Goal: Information Seeking & Learning: Learn about a topic

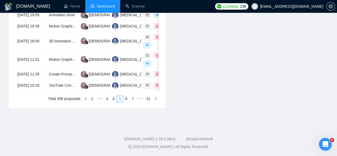
scroll to position [329, 0]
click at [38, 80] on td "[DATE] 10:26" at bounding box center [30, 85] width 31 height 11
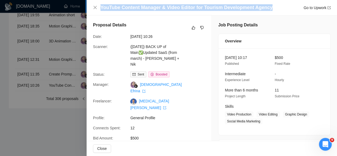
drag, startPoint x: 270, startPoint y: 6, endPoint x: 98, endPoint y: 7, distance: 172.7
click at [98, 7] on div "YouTube Content Manager & Video Editor for Tourism Development Agency Go to Upw…" at bounding box center [212, 7] width 238 height 7
copy h4 "YouTube Content Manager & Video Editor for Tourism Development Agency"
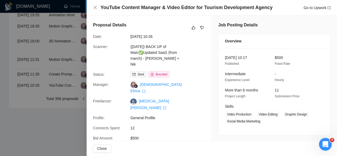
click at [193, 98] on div "Freelancer: [MEDICAL_DATA][PERSON_NAME]" at bounding box center [147, 104] width 112 height 12
click at [34, 65] on div at bounding box center [168, 78] width 337 height 156
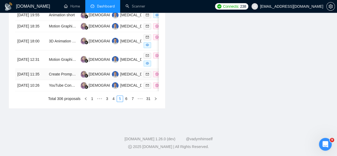
click at [34, 69] on td "[DATE] 11:35" at bounding box center [30, 74] width 31 height 11
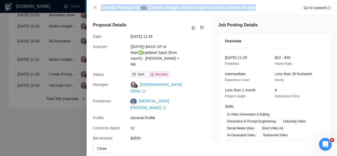
drag, startPoint x: 272, startPoint y: 7, endPoint x: 99, endPoint y: 10, distance: 173.3
click at [99, 10] on div "Create Prompt IA 🤖 Create image/ video inspired from video/ image Go to Upwork" at bounding box center [212, 7] width 238 height 7
copy h4 "Create Prompt IA 🤖 Create image/ video inspired from video/ image"
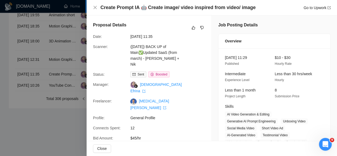
click at [23, 46] on div at bounding box center [168, 78] width 337 height 156
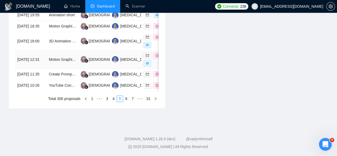
click at [32, 50] on td "[DATE] 12:31" at bounding box center [30, 59] width 31 height 18
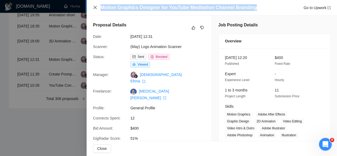
drag, startPoint x: 259, startPoint y: 5, endPoint x: 95, endPoint y: 7, distance: 164.0
click at [95, 7] on div "Motion Graphics Designer for YouTube Meditation Channel Branding Go to Upwork" at bounding box center [212, 7] width 238 height 7
copy h4 "Motion Graphics Designer for YouTube Meditation Channel Branding"
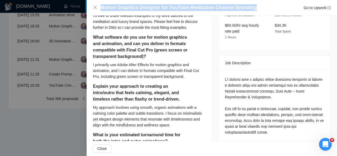
scroll to position [187, 0]
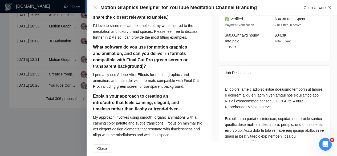
click at [44, 112] on div at bounding box center [168, 78] width 337 height 156
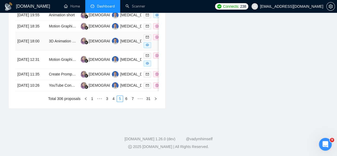
scroll to position [302, 0]
click at [31, 50] on td "[DATE] 18:00" at bounding box center [30, 41] width 31 height 18
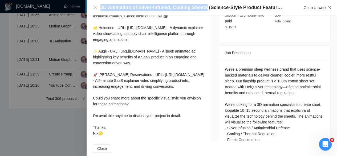
drag, startPoint x: 100, startPoint y: 7, endPoint x: 243, endPoint y: 6, distance: 142.4
click at [219, 5] on h4 "3D Animation of Silver-Infused, Cooling Sheets (Science-Style Product Feature E…" at bounding box center [192, 7] width 184 height 7
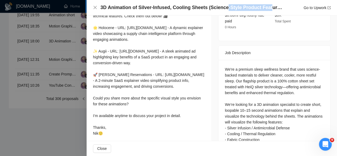
drag, startPoint x: 243, startPoint y: 6, endPoint x: 262, endPoint y: 9, distance: 19.7
click at [262, 9] on h4 "3D Animation of Silver-Infused, Cooling Sheets (Science-Style Product Feature E…" at bounding box center [192, 7] width 184 height 7
click at [99, 7] on div "3D Animation of Silver-Infused, Cooling Sheets (Science-Style Product Feature E…" at bounding box center [212, 7] width 238 height 7
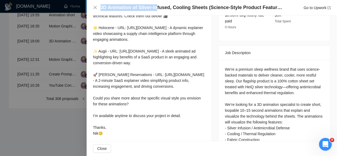
drag, startPoint x: 100, startPoint y: 7, endPoint x: 180, endPoint y: 4, distance: 80.0
click at [160, 4] on h4 "3D Animation of Silver-Infused, Cooling Sheets (Science-Style Product Feature E…" at bounding box center [192, 7] width 184 height 7
click at [177, 4] on h4 "3D Animation of Silver-Infused, Cooling Sheets (Science-Style Product Feature E…" at bounding box center [192, 7] width 184 height 7
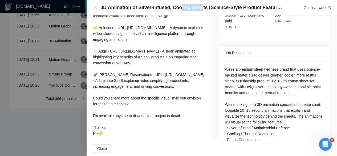
drag, startPoint x: 180, startPoint y: 4, endPoint x: 220, endPoint y: 7, distance: 39.6
click at [218, 7] on h4 "3D Animation of Silver-Infused, Cooling Sheets (Science-Style Product Feature E…" at bounding box center [192, 7] width 184 height 7
click at [221, 7] on h4 "3D Animation of Silver-Infused, Cooling Sheets (Science-Style Product Feature E…" at bounding box center [192, 7] width 184 height 7
click at [278, 9] on h4 "3D Animation of Silver-Infused, Cooling Sheets (Science-Style Product Feature E…" at bounding box center [192, 7] width 184 height 7
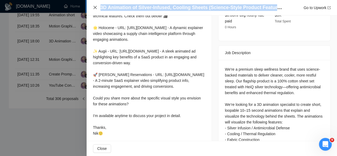
drag, startPoint x: 277, startPoint y: 8, endPoint x: 96, endPoint y: 6, distance: 181.6
click at [96, 6] on div "3D Animation of Silver-Infused, Cooling Sheets (Science-Style Product Feature E…" at bounding box center [212, 7] width 238 height 7
copy h4 "3D Animation of Silver-Infused, Cooling Sheets (Science-Style Product Feature Ex"
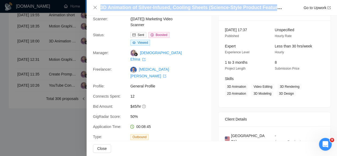
scroll to position [27, 0]
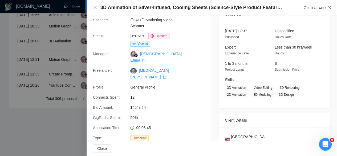
click at [35, 41] on div at bounding box center [168, 78] width 337 height 156
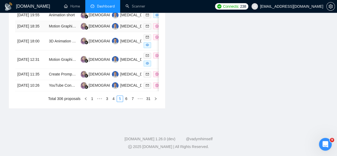
click at [33, 32] on td "[DATE] 18:35" at bounding box center [30, 26] width 31 height 11
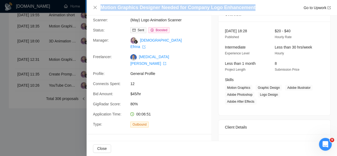
drag, startPoint x: 254, startPoint y: 8, endPoint x: 99, endPoint y: 7, distance: 155.2
click at [99, 7] on div "Motion Graphics Designer Needed for Company Logo Enhancement Go to Upwork" at bounding box center [212, 7] width 238 height 7
copy h4 "Motion Graphics Designer Needed for Company Logo Enhancement"
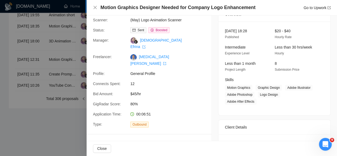
click at [34, 22] on div at bounding box center [168, 78] width 337 height 156
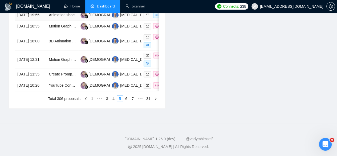
click at [39, 21] on td "[DATE] 19:55" at bounding box center [30, 15] width 31 height 11
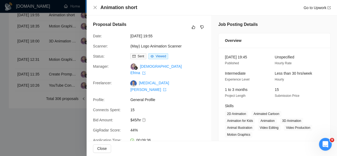
scroll to position [0, 0]
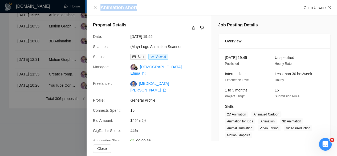
drag, startPoint x: 143, startPoint y: 6, endPoint x: 100, endPoint y: 9, distance: 43.0
click at [100, 9] on div "Animation short Go to Upwork" at bounding box center [215, 7] width 230 height 7
copy h4 "Animation short"
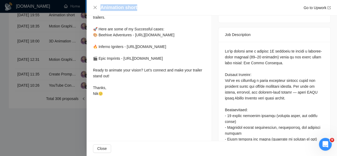
scroll to position [240, 0]
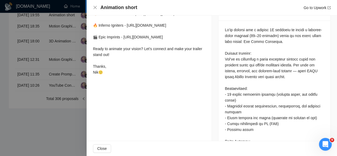
click at [58, 32] on div at bounding box center [168, 78] width 337 height 156
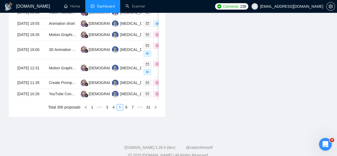
scroll to position [249, 0]
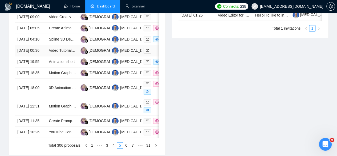
click at [39, 56] on td "[DATE] 00:36" at bounding box center [30, 50] width 31 height 11
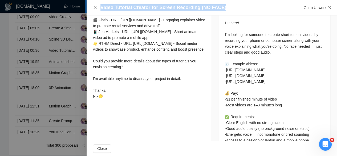
drag, startPoint x: 225, startPoint y: 6, endPoint x: 94, endPoint y: 9, distance: 131.2
click at [94, 9] on div "Video Tutorial Creator for Screen Recording (NO FACE) Go to Upwork" at bounding box center [212, 7] width 238 height 7
copy h4 "Video Tutorial Creator for Screen Recording (NO FACE)"
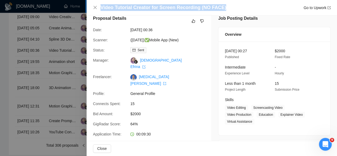
scroll to position [0, 0]
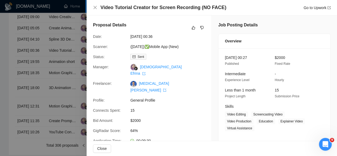
click at [36, 58] on div at bounding box center [168, 78] width 337 height 156
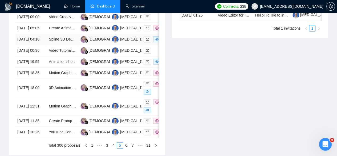
click at [42, 45] on td "[DATE] 04:10" at bounding box center [30, 39] width 31 height 11
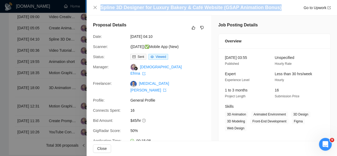
drag, startPoint x: 273, startPoint y: 8, endPoint x: 110, endPoint y: 3, distance: 163.5
click at [110, 3] on div "Spline 3D Designer for Luxury Bakery & Café Website (GSAP Animation Bonus) Go t…" at bounding box center [212, 7] width 251 height 15
copy h4 "Spline 3D Designer for Luxury Bakery & Café Website (GSAP Animation Bonus)"
click at [94, 8] on icon "close" at bounding box center [95, 7] width 4 height 4
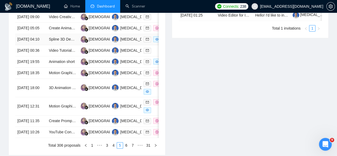
scroll to position [222, 0]
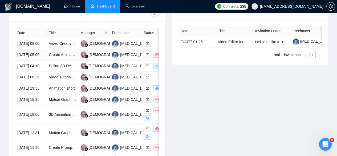
click at [34, 54] on td "[DATE] 05:05" at bounding box center [30, 54] width 31 height 11
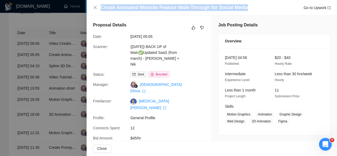
drag, startPoint x: 248, startPoint y: 5, endPoint x: 104, endPoint y: 3, distance: 144.8
click at [104, 3] on div "Create Animated Website Feature Walk-Through for Social Media Go to Upwork" at bounding box center [212, 7] width 251 height 15
copy h4 "Create Animated Website Feature Walk-Through for Social Media"
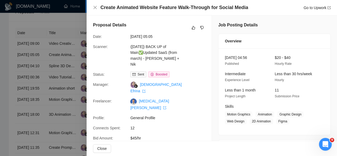
click at [52, 38] on div at bounding box center [168, 78] width 337 height 156
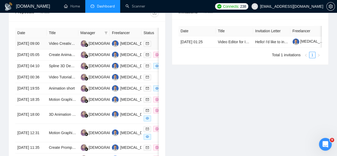
click at [37, 39] on td "[DATE] 09:00" at bounding box center [30, 43] width 31 height 11
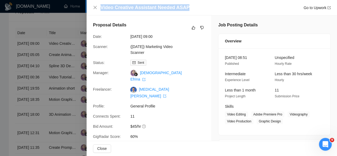
drag, startPoint x: 188, startPoint y: 8, endPoint x: 97, endPoint y: 3, distance: 91.3
click at [97, 3] on div "Video Creative Assistant Needed ASAP Go to Upwork" at bounding box center [212, 7] width 251 height 15
copy h4 "Video Creative Assistant Needed ASAP"
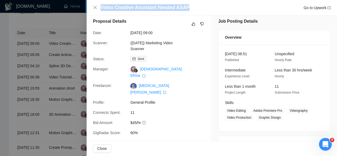
scroll to position [0, 0]
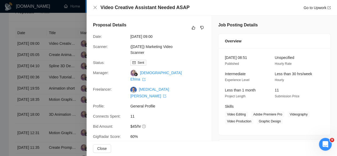
click at [71, 19] on div at bounding box center [168, 78] width 337 height 156
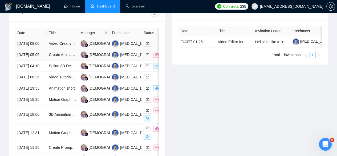
scroll to position [329, 0]
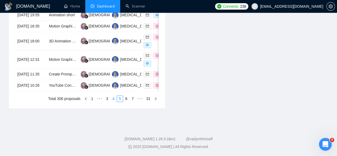
click at [115, 99] on link "4" at bounding box center [114, 99] width 6 height 6
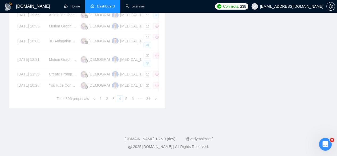
scroll to position [327, 0]
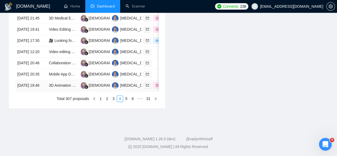
click at [37, 80] on td "[DATE] 19:46" at bounding box center [30, 85] width 31 height 11
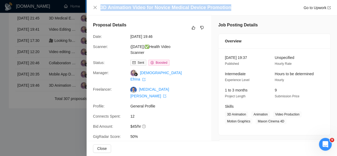
drag, startPoint x: 239, startPoint y: 7, endPoint x: 104, endPoint y: 1, distance: 134.5
click at [104, 1] on div "3D Animation Video for Novice Medical Device Promotion Go to Upwork" at bounding box center [212, 7] width 251 height 15
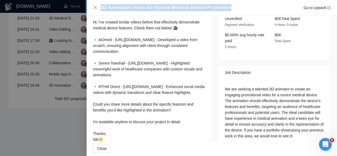
scroll to position [174, 0]
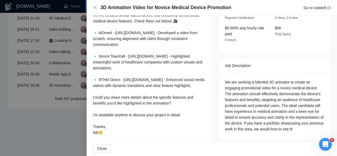
click at [22, 61] on div at bounding box center [168, 78] width 337 height 156
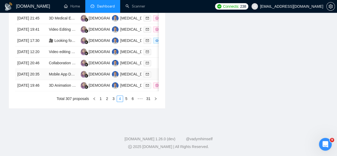
click at [26, 69] on td "[DATE] 20:35" at bounding box center [30, 74] width 31 height 11
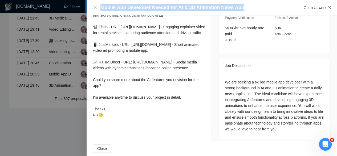
drag, startPoint x: 246, startPoint y: 8, endPoint x: 99, endPoint y: 3, distance: 146.4
click at [99, 3] on div "Mobile App Developer Needed for AI & 3D Animation News App Go to Upwork" at bounding box center [212, 7] width 251 height 15
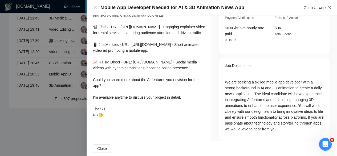
click at [37, 51] on div at bounding box center [168, 78] width 337 height 156
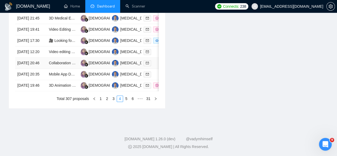
click at [37, 58] on td "[DATE] 20:46" at bounding box center [30, 63] width 31 height 11
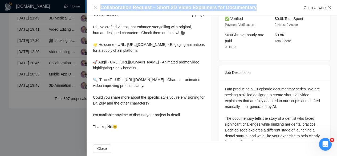
drag, startPoint x: 257, startPoint y: 7, endPoint x: 135, endPoint y: 1, distance: 121.7
click at [135, 1] on div "Collaboration Request – Short 2D Video Explainers for Documentary Go to Upwork" at bounding box center [212, 7] width 251 height 15
click at [54, 118] on div at bounding box center [168, 78] width 337 height 156
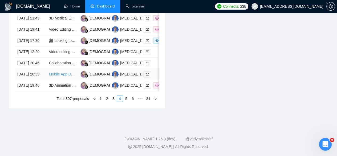
scroll to position [300, 0]
click at [39, 58] on td "[DATE] 12:20" at bounding box center [30, 51] width 31 height 11
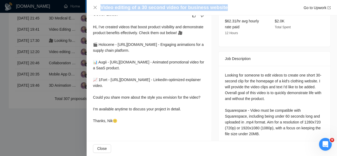
drag, startPoint x: 225, startPoint y: 6, endPoint x: 100, endPoint y: 11, distance: 124.6
click at [100, 11] on div "Video editing of a 30 second video for business website Go to Upwork" at bounding box center [212, 7] width 251 height 15
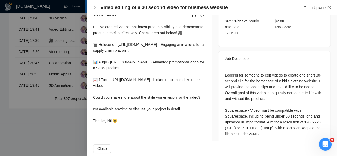
click at [34, 41] on div at bounding box center [168, 78] width 337 height 156
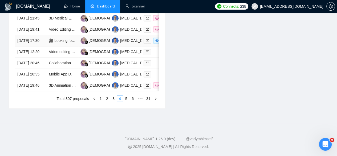
click at [35, 40] on td "[DATE] 17:30" at bounding box center [30, 40] width 31 height 11
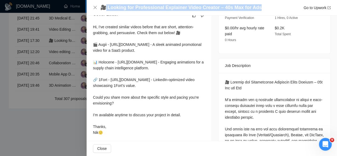
drag, startPoint x: 262, startPoint y: 7, endPoint x: 104, endPoint y: 9, distance: 157.6
click at [104, 9] on div "🎥 Looking for Professional Explainer Video Creator – 40s Max for Ads Go to Upwo…" at bounding box center [215, 7] width 230 height 7
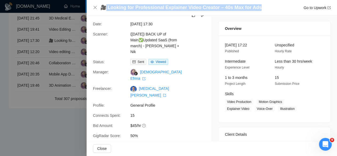
scroll to position [0, 0]
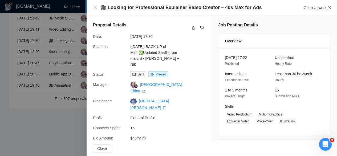
click at [60, 39] on div at bounding box center [168, 78] width 337 height 156
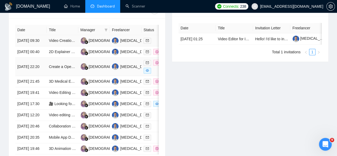
scroll to position [220, 0]
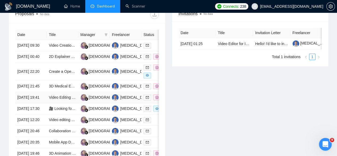
click at [38, 103] on td "[DATE] 19:41" at bounding box center [30, 97] width 31 height 11
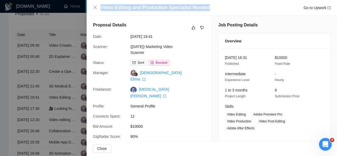
drag, startPoint x: 210, startPoint y: 7, endPoint x: 102, endPoint y: 3, distance: 108.3
click at [102, 3] on div "Video Editing and Production Specialist Needed Go to Upwork" at bounding box center [212, 7] width 251 height 15
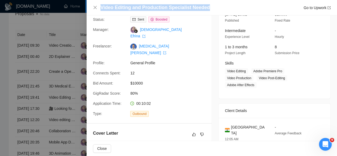
scroll to position [29, 0]
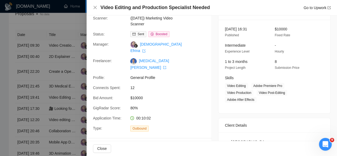
click at [68, 53] on div at bounding box center [168, 78] width 337 height 156
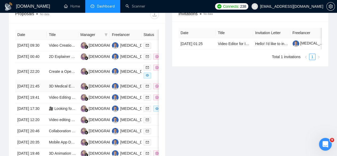
click at [38, 89] on td "[DATE] 21:45" at bounding box center [30, 86] width 31 height 11
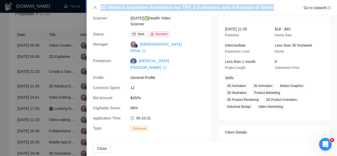
drag, startPoint x: 282, startPoint y: 6, endPoint x: 102, endPoint y: 9, distance: 180.5
click at [102, 9] on div "3D Medical Explainer Animation for TRT 2-3 minutes, and 4 Rounds of Notes Go to…" at bounding box center [215, 7] width 230 height 7
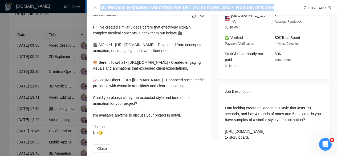
scroll to position [188, 0]
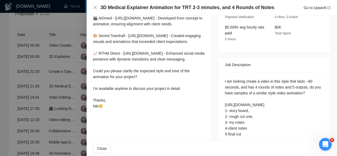
drag, startPoint x: 41, startPoint y: 54, endPoint x: 39, endPoint y: 58, distance: 4.6
click at [41, 54] on div at bounding box center [168, 78] width 337 height 156
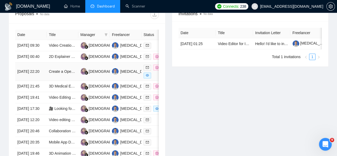
click at [31, 70] on td "[DATE] 22:20" at bounding box center [30, 71] width 31 height 18
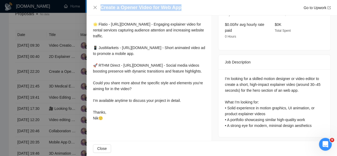
drag, startPoint x: 188, startPoint y: 11, endPoint x: 101, endPoint y: 10, distance: 86.6
click at [101, 10] on div "Create a Opener Video for Web App Go to Upwork" at bounding box center [215, 7] width 230 height 7
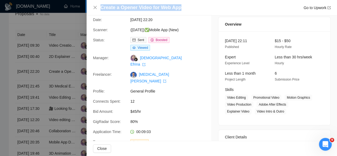
scroll to position [0, 0]
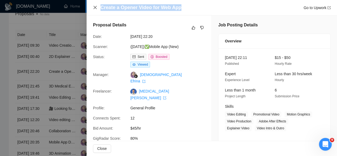
click at [96, 8] on icon "close" at bounding box center [95, 7] width 3 height 3
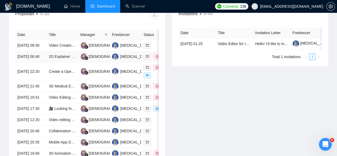
click at [29, 54] on td "[DATE] 00:40" at bounding box center [30, 56] width 31 height 11
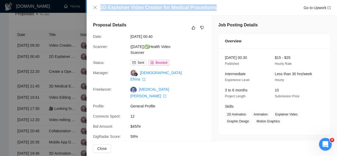
drag, startPoint x: 216, startPoint y: 7, endPoint x: 101, endPoint y: 7, distance: 114.9
click at [101, 7] on div "2D Explainer Video Creator for Medical Procedures Go to Upwork" at bounding box center [215, 7] width 230 height 7
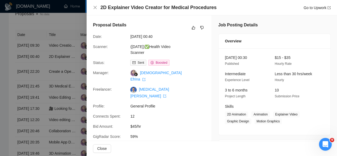
click at [33, 40] on div at bounding box center [168, 78] width 337 height 156
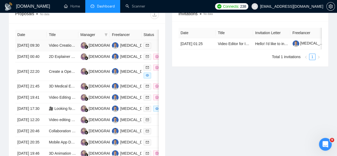
click at [34, 40] on td "[DATE] 09:30" at bounding box center [30, 45] width 31 height 11
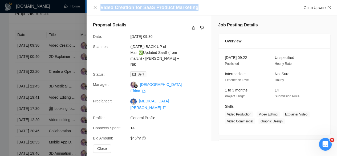
drag, startPoint x: 196, startPoint y: 7, endPoint x: 98, endPoint y: 8, distance: 98.1
click at [98, 8] on div "Video Creation for SaaS Product Marketing Go to Upwork" at bounding box center [212, 7] width 238 height 7
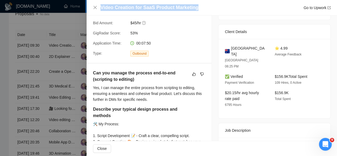
scroll to position [133, 0]
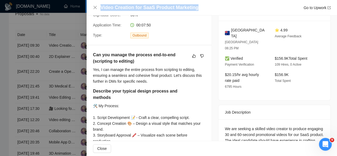
click at [70, 51] on div at bounding box center [168, 78] width 337 height 156
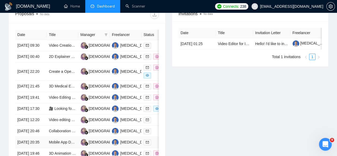
scroll to position [327, 0]
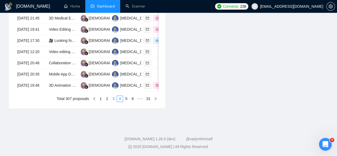
click at [115, 101] on link "3" at bounding box center [114, 99] width 6 height 6
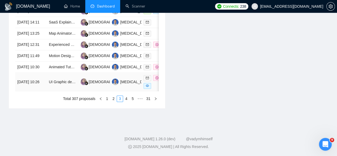
click at [30, 74] on td "[DATE] 10:26" at bounding box center [30, 82] width 31 height 18
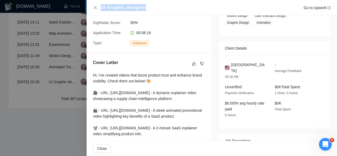
drag, startPoint x: 150, startPoint y: 8, endPoint x: 98, endPoint y: 9, distance: 51.7
click at [98, 9] on div "UI Graphic designer Go to Upwork" at bounding box center [212, 7] width 238 height 7
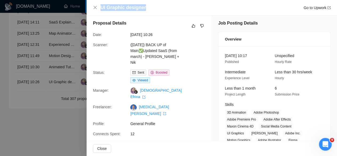
scroll to position [0, 0]
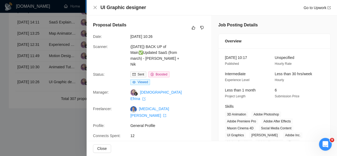
click at [25, 62] on div at bounding box center [168, 78] width 337 height 156
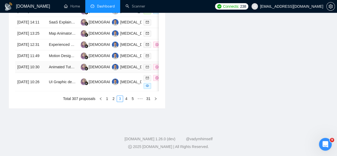
click at [31, 62] on td "[DATE] 10:30" at bounding box center [30, 67] width 31 height 11
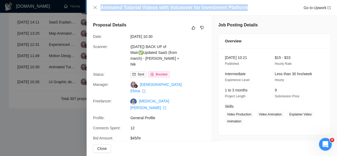
drag, startPoint x: 258, startPoint y: 10, endPoint x: 101, endPoint y: 8, distance: 157.6
click at [101, 8] on div "Animated Tutorial Videos with Voiceover for Investment Platform Go to Upwork" at bounding box center [215, 7] width 230 height 7
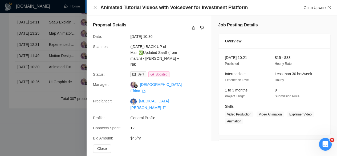
click at [38, 51] on div at bounding box center [168, 78] width 337 height 156
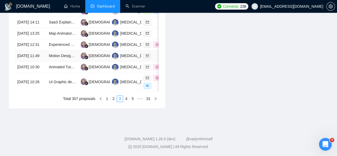
click at [35, 50] on td "[DATE] 11:49" at bounding box center [30, 55] width 31 height 11
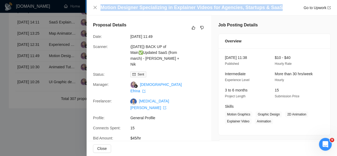
drag, startPoint x: 280, startPoint y: 8, endPoint x: 107, endPoint y: 1, distance: 173.4
click at [107, 1] on div "Motion Designer Specializing in Explainer Videos for Agencies, Startups & SaaS …" at bounding box center [212, 7] width 251 height 15
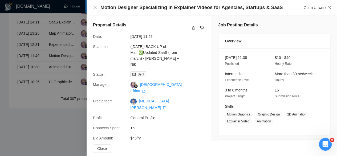
click at [36, 38] on div at bounding box center [168, 78] width 337 height 156
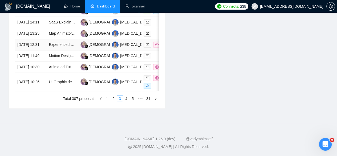
click at [31, 39] on td "[DATE] 12:31" at bounding box center [30, 44] width 31 height 11
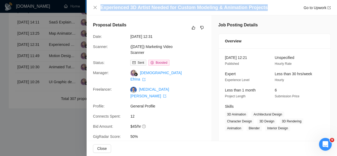
drag, startPoint x: 275, startPoint y: 7, endPoint x: 85, endPoint y: 4, distance: 190.4
click at [85, 4] on div "Experienced 3D Artist Needed for Custom Modeling & Animation Projects Go to Upw…" at bounding box center [168, 78] width 337 height 156
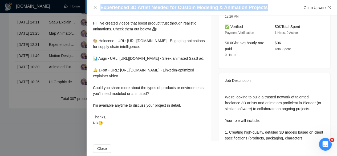
scroll to position [240, 0]
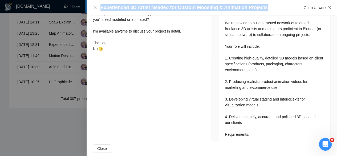
click at [271, 8] on div "Experienced 3D Artist Needed for Custom Modeling & Animation Projects Go to Upw…" at bounding box center [215, 7] width 230 height 7
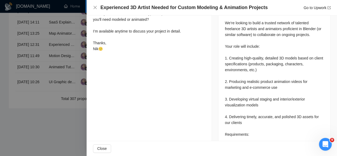
click at [268, 8] on div "Experienced 3D Artist Needed for Custom Modeling & Animation Projects Go to Upw…" at bounding box center [215, 7] width 230 height 7
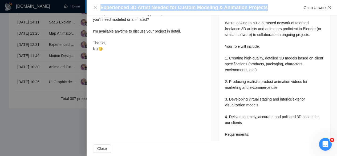
drag, startPoint x: 207, startPoint y: 10, endPoint x: 95, endPoint y: 12, distance: 111.7
click at [95, 12] on div "Experienced 3D Artist Needed for Custom Modeling & Animation Projects Go to Upw…" at bounding box center [212, 7] width 251 height 15
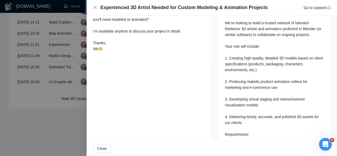
click at [41, 43] on div at bounding box center [168, 78] width 337 height 156
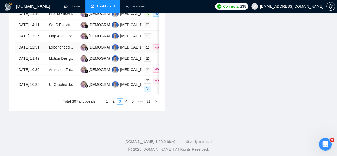
scroll to position [274, 0]
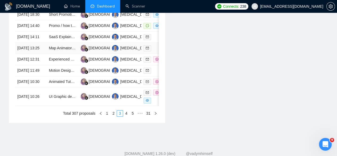
click at [38, 54] on td "[DATE] 13:25" at bounding box center [30, 48] width 31 height 11
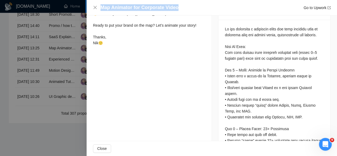
drag, startPoint x: 183, startPoint y: 6, endPoint x: 98, endPoint y: 8, distance: 85.6
click at [98, 8] on div "Map Animator for Corporate Video Go to Upwork" at bounding box center [212, 7] width 238 height 7
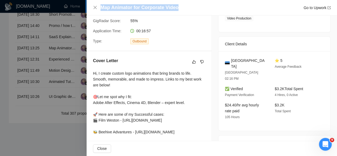
scroll to position [27, 0]
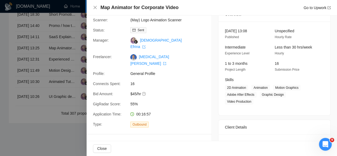
click at [64, 35] on div at bounding box center [168, 78] width 337 height 156
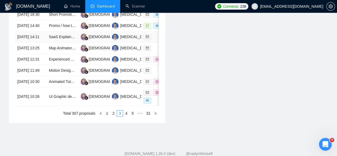
click at [38, 43] on td "[DATE] 14:11" at bounding box center [30, 36] width 31 height 11
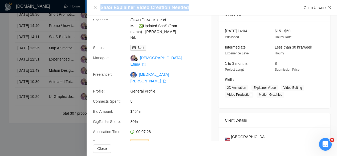
drag, startPoint x: 192, startPoint y: 6, endPoint x: 91, endPoint y: 10, distance: 100.9
click at [91, 10] on div "SaaS Explainer Video Creation Needed Go to Upwork" at bounding box center [212, 7] width 251 height 15
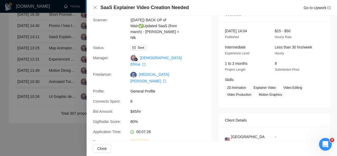
click at [37, 64] on div at bounding box center [168, 78] width 337 height 156
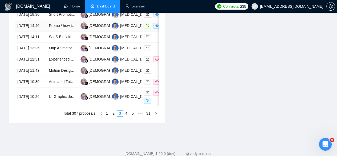
click at [35, 31] on td "[DATE] 14:40" at bounding box center [30, 25] width 31 height 11
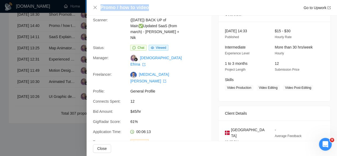
drag, startPoint x: 132, startPoint y: 6, endPoint x: 100, endPoint y: 6, distance: 32.0
click at [100, 6] on div "Promo / how to video Go to Upwork" at bounding box center [215, 7] width 230 height 7
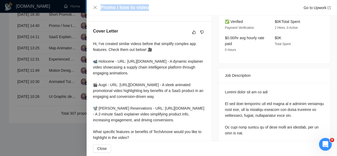
scroll to position [160, 0]
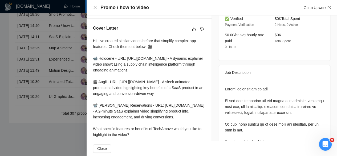
click at [23, 45] on div at bounding box center [168, 78] width 337 height 156
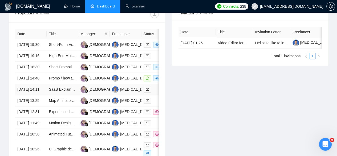
scroll to position [220, 0]
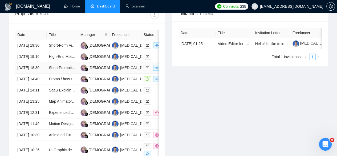
click at [25, 72] on td "[DATE] 18:30" at bounding box center [30, 67] width 31 height 11
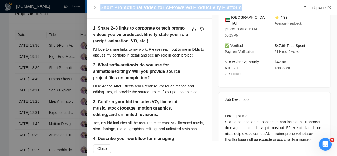
drag, startPoint x: 249, startPoint y: 7, endPoint x: 98, endPoint y: 6, distance: 151.2
click at [98, 6] on div "Short Promotional Video for AI-Powered Productivity Platform Go to Upwork" at bounding box center [212, 7] width 238 height 7
click at [50, 48] on div at bounding box center [168, 78] width 337 height 156
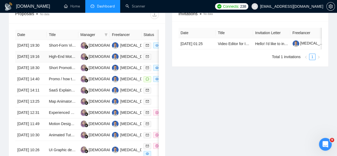
click at [34, 55] on td "[DATE] 19:16" at bounding box center [30, 56] width 31 height 11
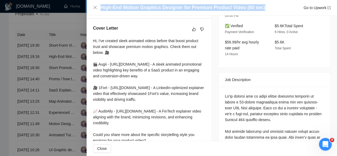
drag, startPoint x: 266, startPoint y: 7, endPoint x: 102, endPoint y: 8, distance: 164.2
click at [102, 8] on div "High-End Motion Graphics Designer for Premium Product Video (60 sec) Go to Upwo…" at bounding box center [215, 7] width 230 height 7
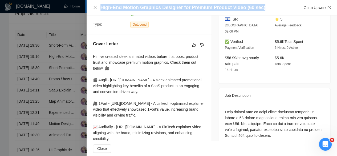
scroll to position [187, 0]
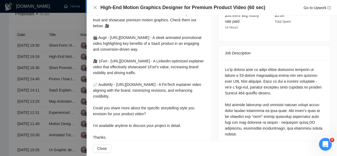
click at [28, 42] on div at bounding box center [168, 78] width 337 height 156
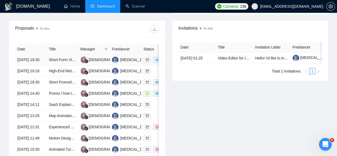
scroll to position [194, 0]
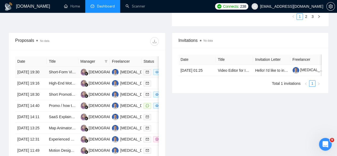
click at [33, 67] on td "[DATE] 19:30" at bounding box center [30, 72] width 31 height 11
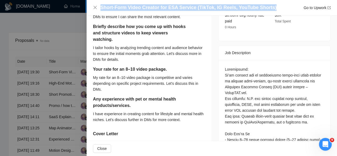
drag, startPoint x: 274, startPoint y: 6, endPoint x: 101, endPoint y: 10, distance: 172.2
click at [101, 10] on div "Short-Form Video Creator for ESA Service (TikTok, IG Reels, YouTube Shorts) Go …" at bounding box center [215, 7] width 230 height 7
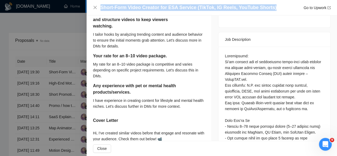
scroll to position [187, 0]
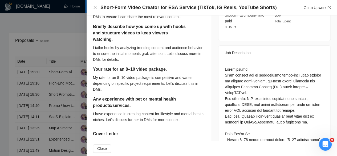
click at [69, 31] on div at bounding box center [168, 78] width 337 height 156
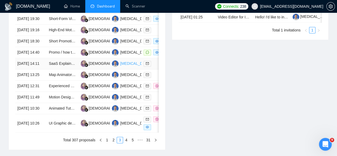
scroll to position [327, 0]
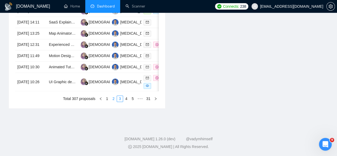
click at [113, 99] on link "2" at bounding box center [114, 99] width 6 height 6
